Goal: Information Seeking & Learning: Learn about a topic

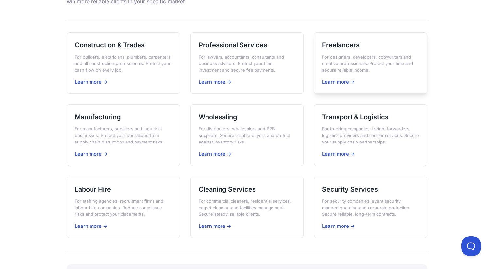
click at [346, 39] on div "Freelancers For designers, developers, copywriters and creative professionals. …" at bounding box center [370, 63] width 113 height 62
